Goal: Information Seeking & Learning: Learn about a topic

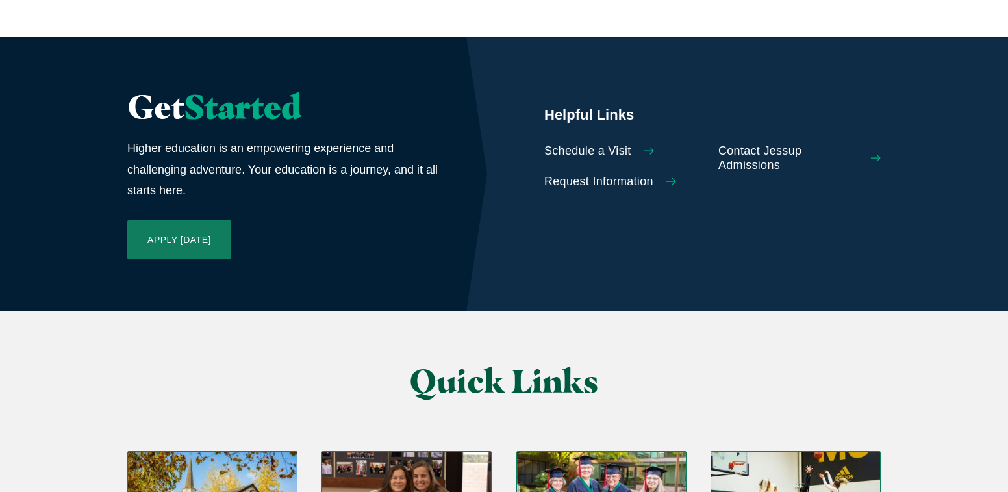
scroll to position [2929, 0]
